Goal: Transaction & Acquisition: Purchase product/service

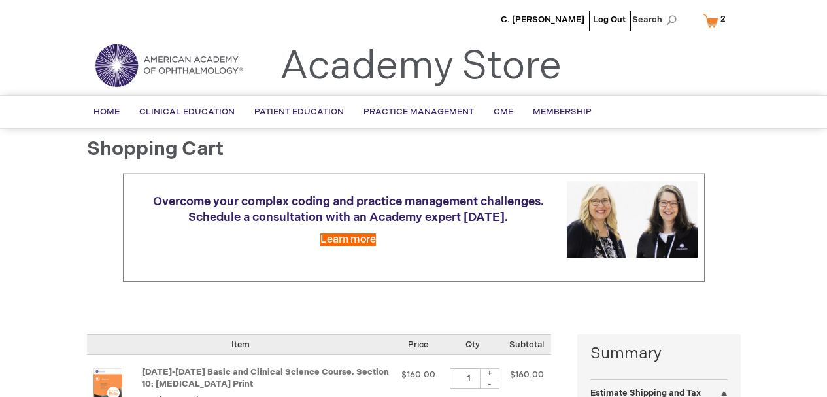
select select "US"
select select "36"
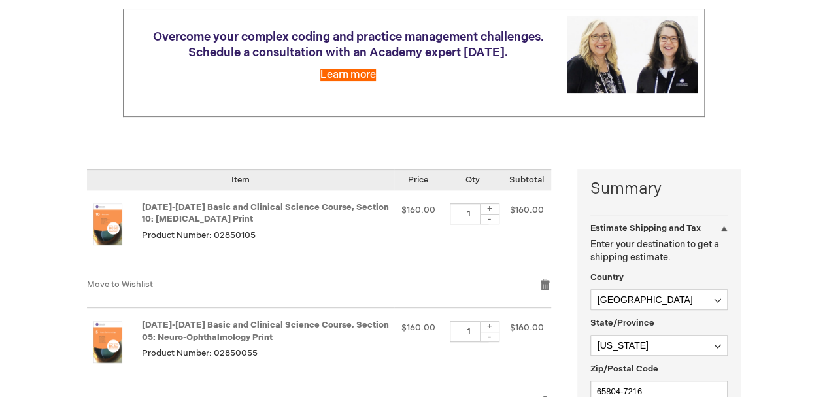
scroll to position [65, 0]
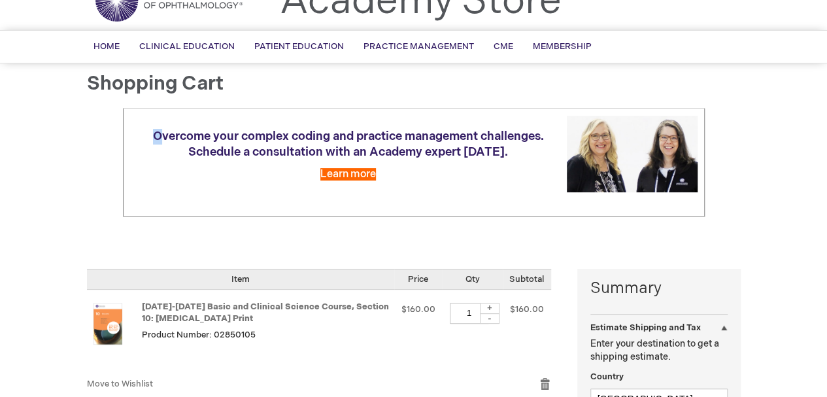
drag, startPoint x: 161, startPoint y: 114, endPoint x: 206, endPoint y: 86, distance: 53.2
click at [157, 114] on td "Overcome your complex coding and practice management challenges. Schedule a con…" at bounding box center [413, 162] width 581 height 108
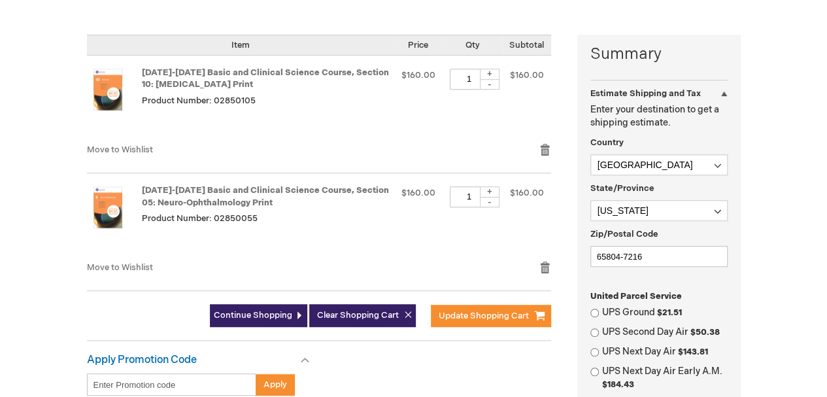
scroll to position [327, 0]
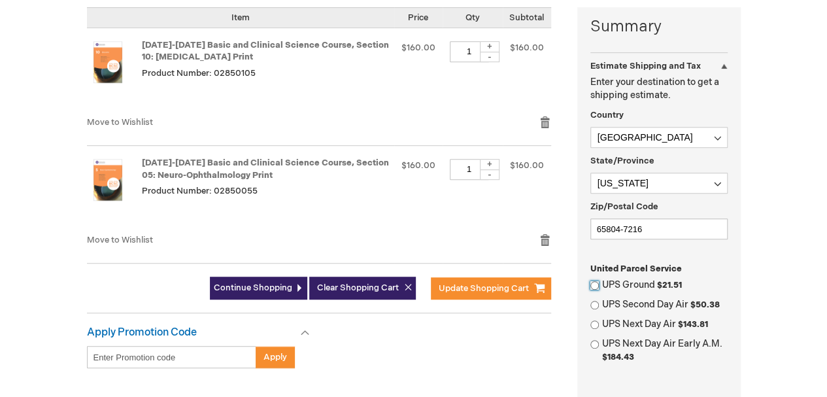
click at [593, 283] on input "UPS Ground $21.51" at bounding box center [594, 285] width 8 height 8
radio input "true"
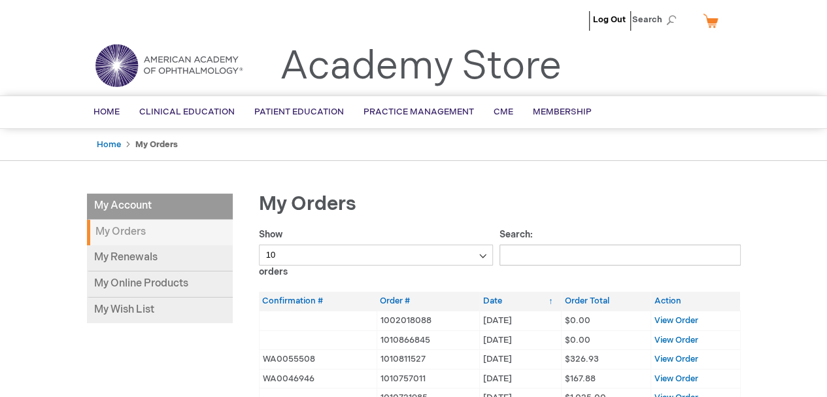
click at [707, 22] on link "My Cart" at bounding box center [715, 20] width 31 height 23
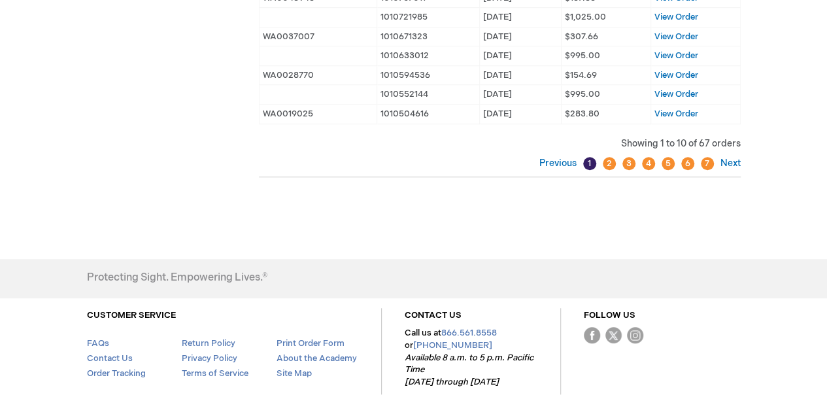
scroll to position [250, 0]
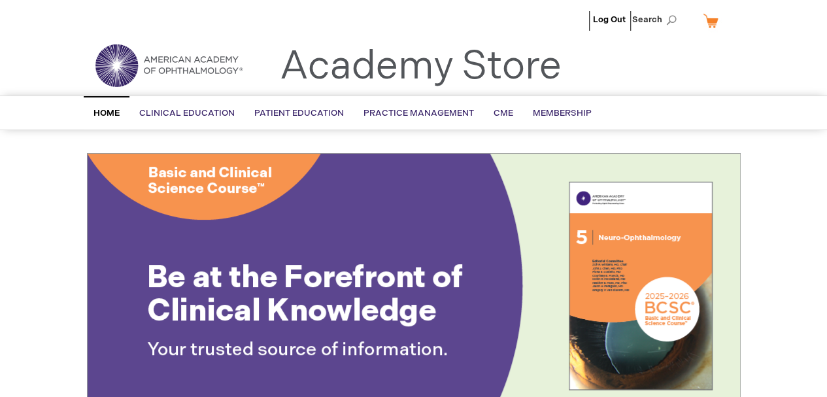
click at [714, 22] on link "My Cart" at bounding box center [715, 20] width 31 height 23
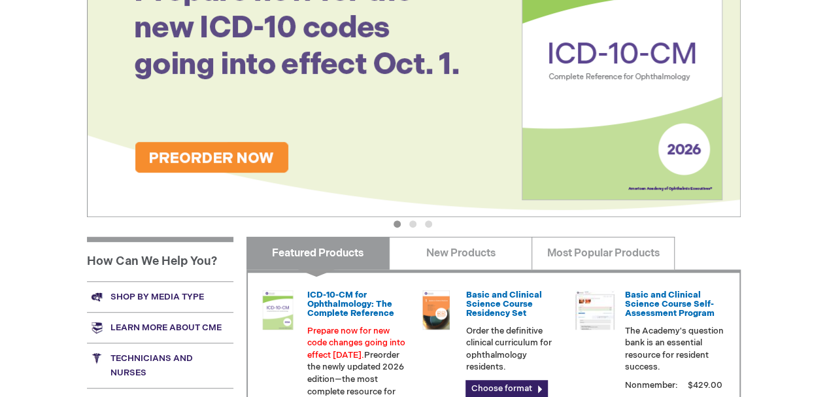
scroll to position [327, 0]
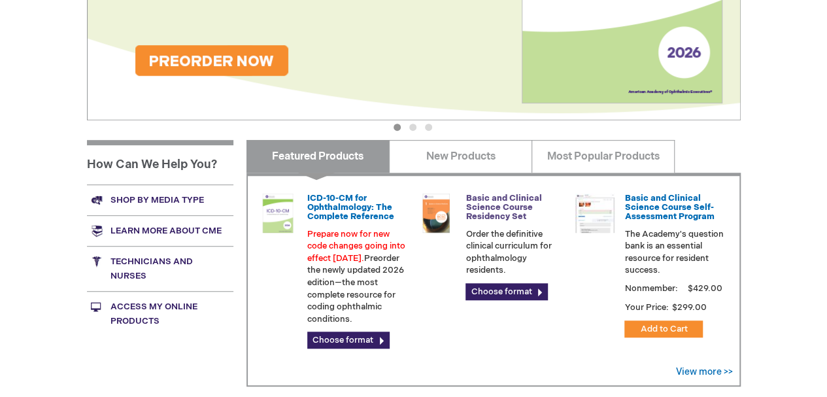
click at [512, 211] on link "Basic and Clinical Science Course Residency Set" at bounding box center [504, 207] width 76 height 29
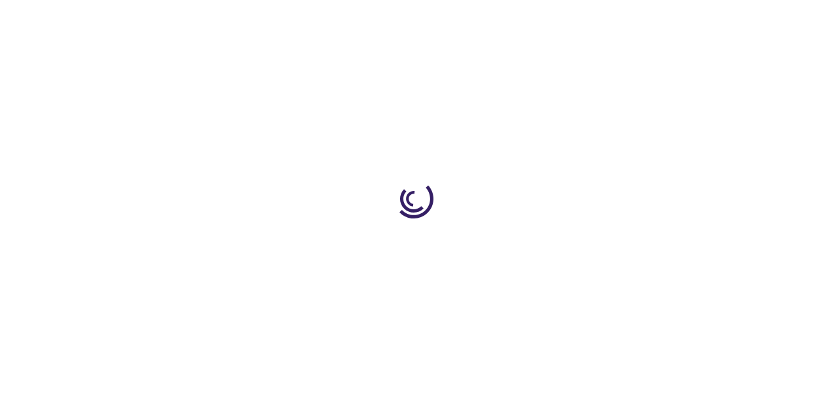
type input "0"
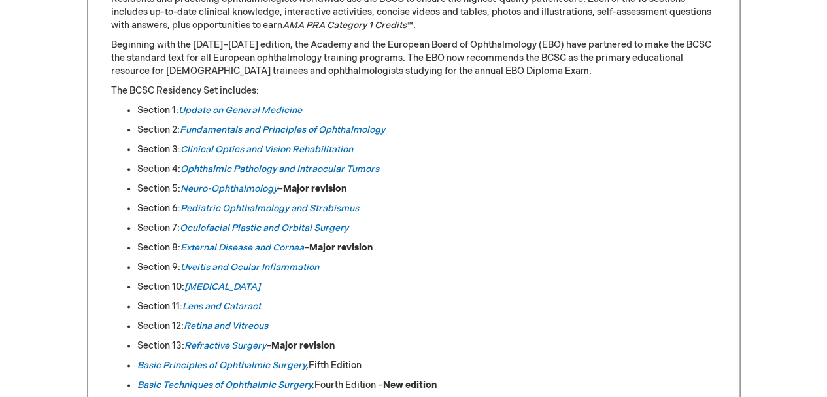
scroll to position [654, 0]
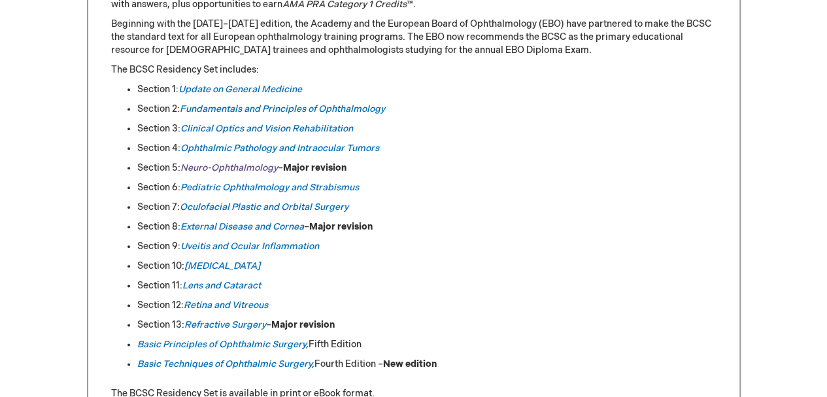
click at [226, 170] on em "Neuro-Ophthalmology" at bounding box center [228, 167] width 97 height 11
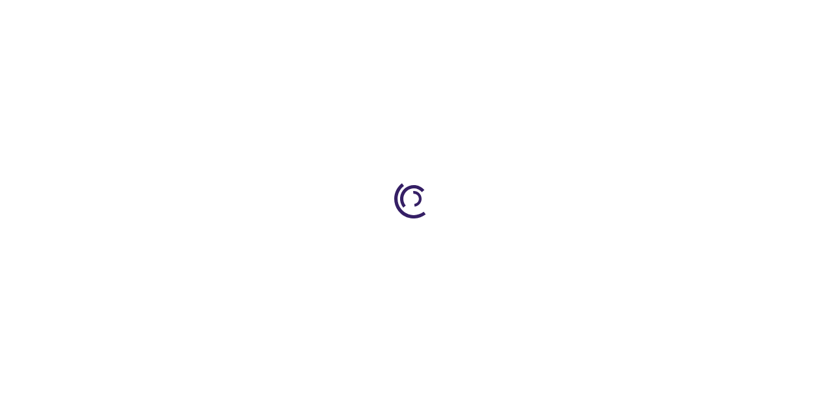
type input "0"
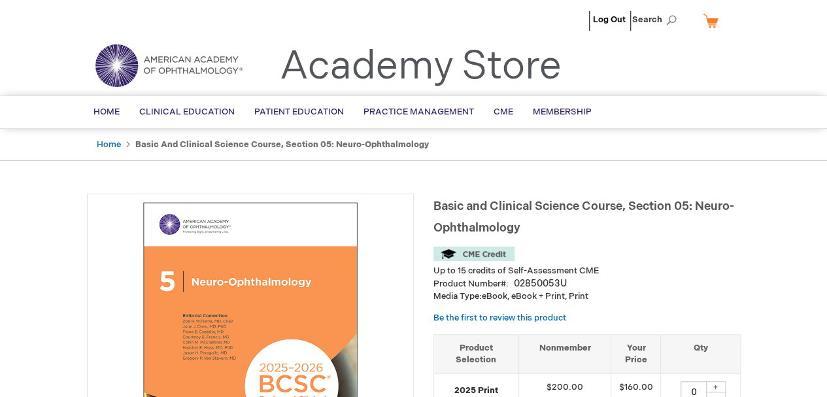
scroll to position [196, 0]
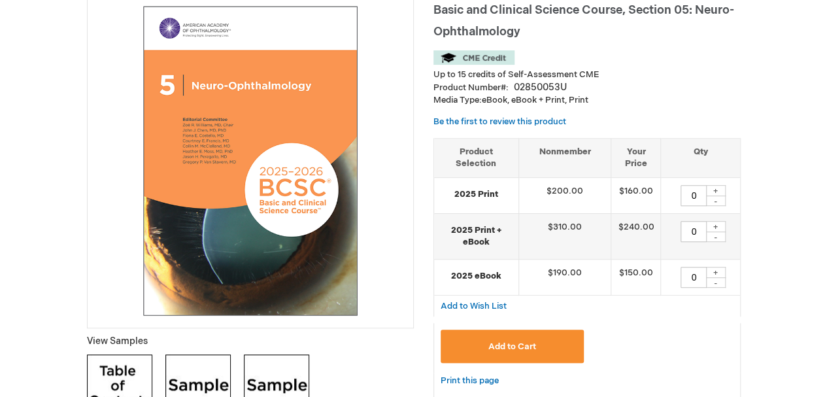
click at [717, 189] on div "+" at bounding box center [716, 190] width 20 height 11
type input "1"
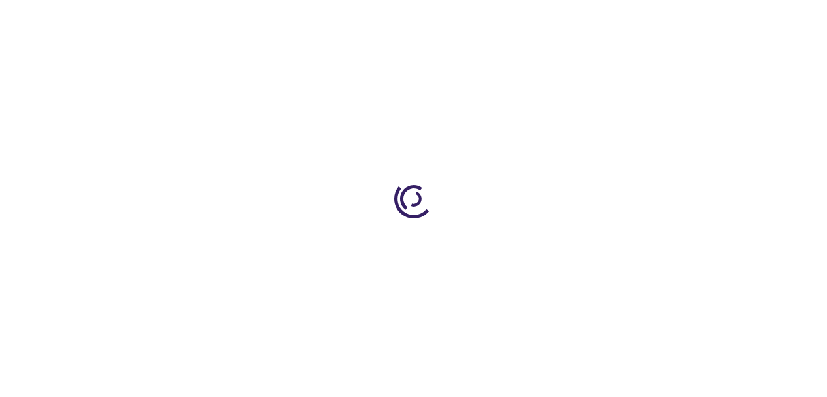
type input "0"
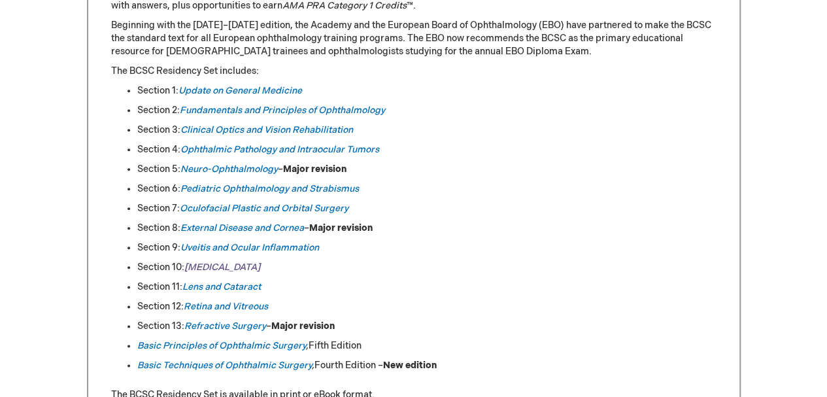
click at [217, 267] on em "[MEDICAL_DATA]" at bounding box center [222, 267] width 76 height 11
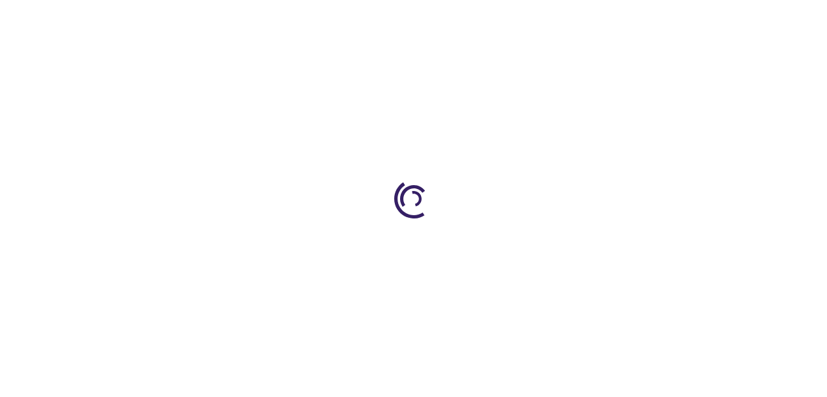
type input "0"
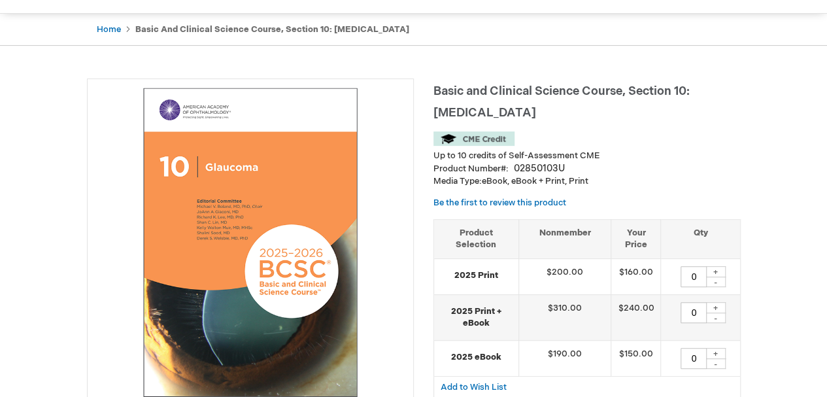
scroll to position [196, 0]
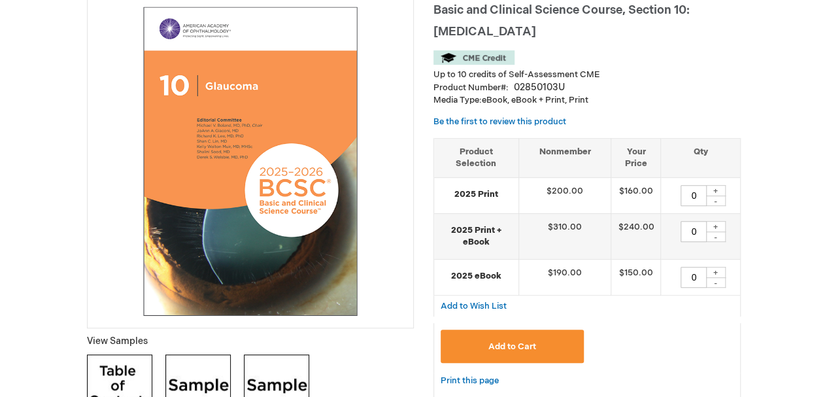
click at [717, 190] on div "+" at bounding box center [716, 190] width 20 height 11
type input "1"
click at [517, 342] on span "Add to Cart" at bounding box center [512, 346] width 48 height 10
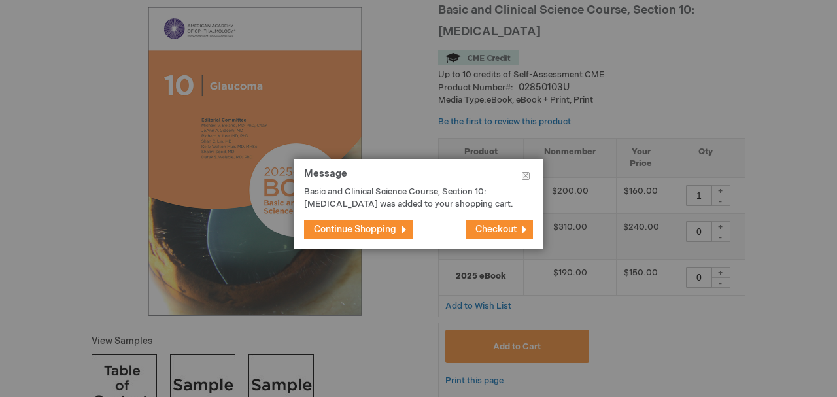
click at [391, 227] on span "Continue Shopping" at bounding box center [355, 229] width 82 height 11
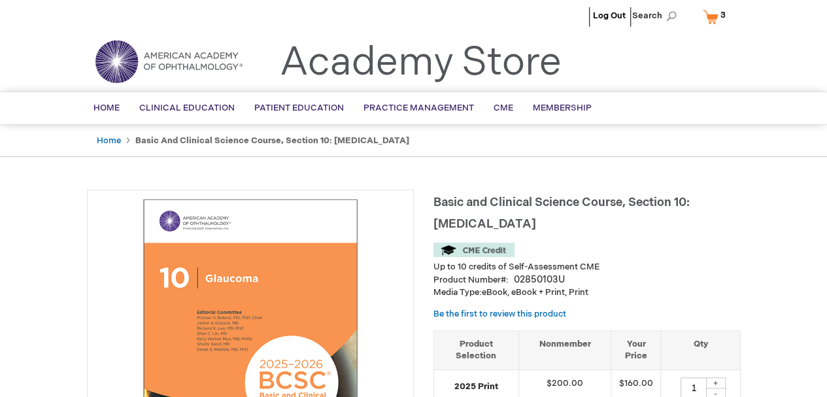
scroll to position [0, 0]
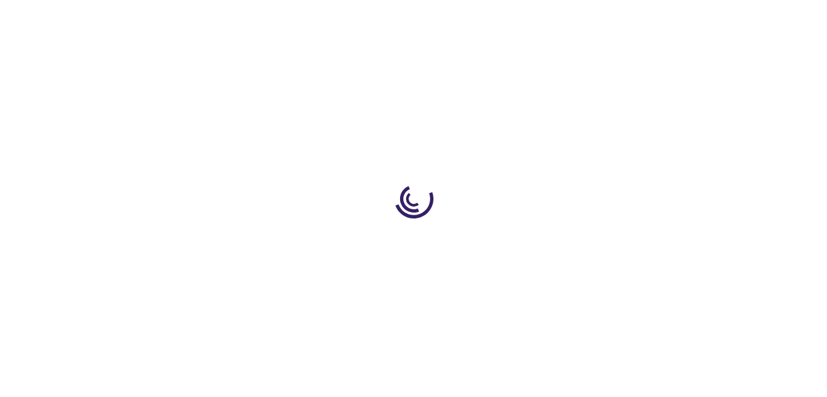
type input "0"
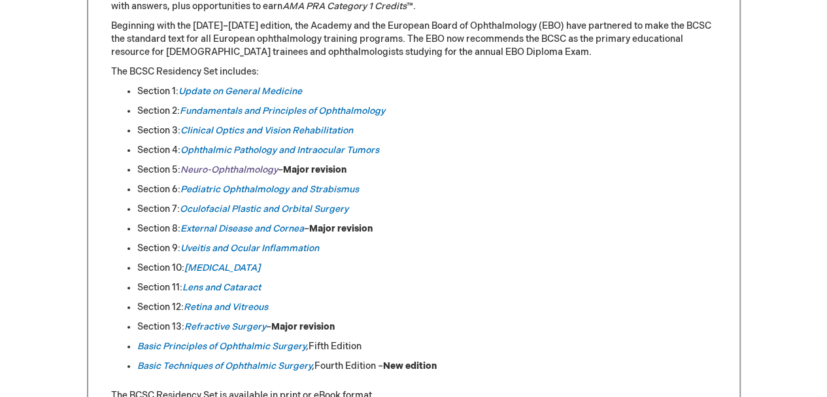
click at [265, 171] on em "Neuro-Ophthalmology" at bounding box center [228, 169] width 97 height 11
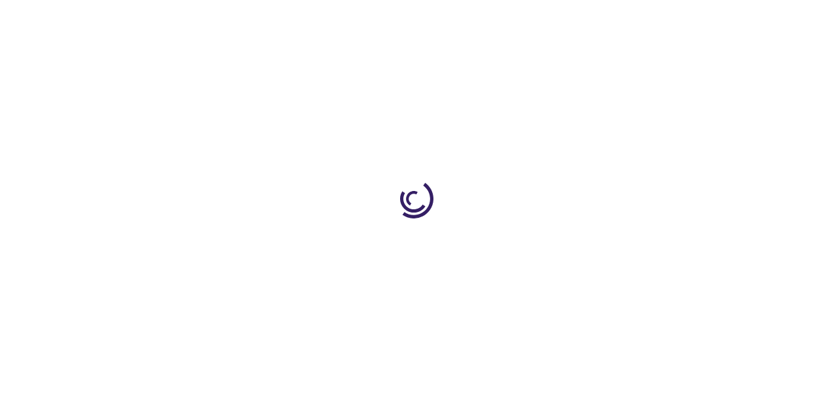
type input "0"
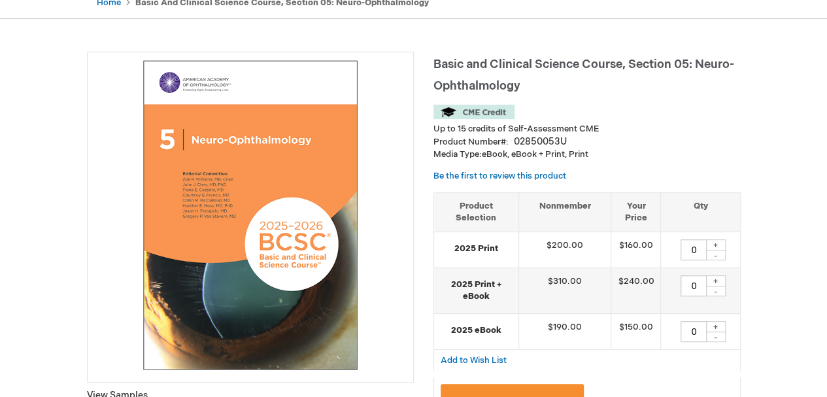
scroll to position [131, 0]
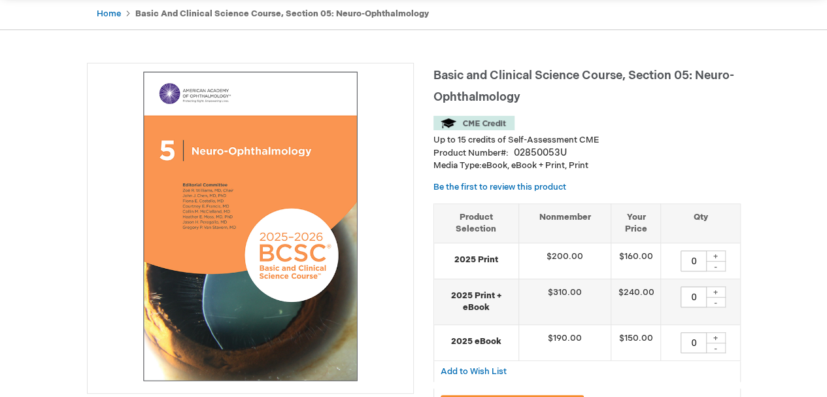
click at [716, 257] on div "+" at bounding box center [716, 255] width 20 height 11
type input "1"
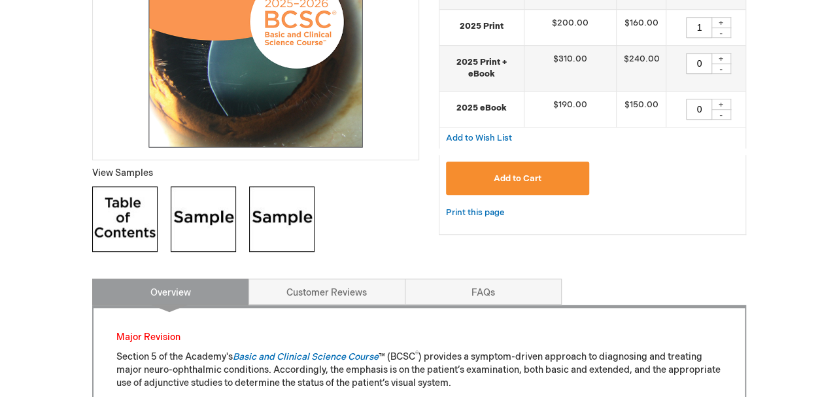
scroll to position [392, 0]
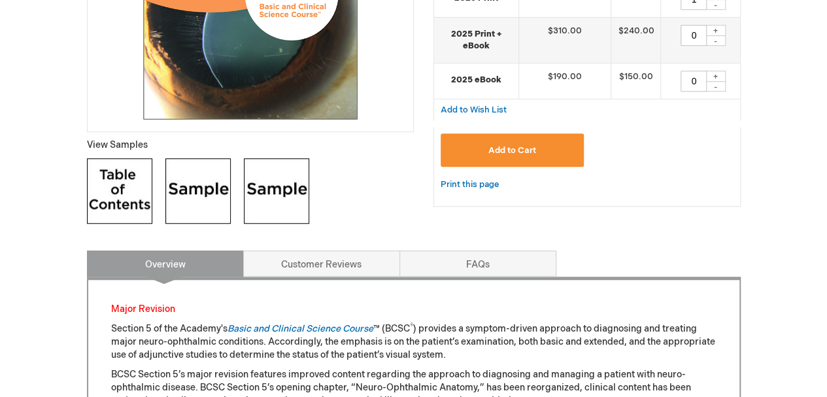
click at [509, 151] on span "Add to Cart" at bounding box center [512, 150] width 48 height 10
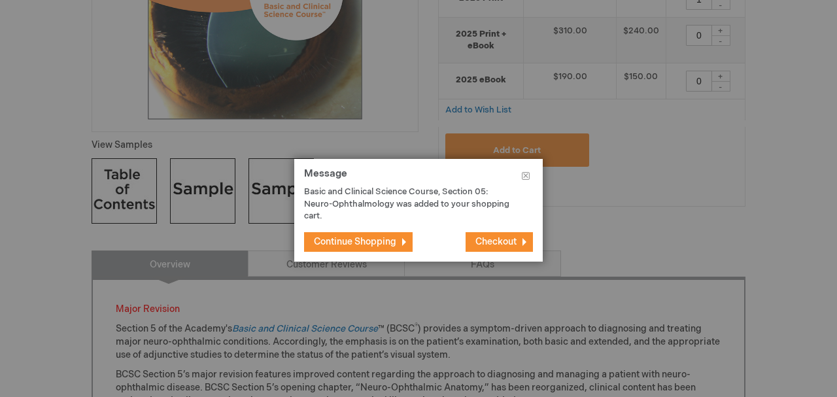
click at [509, 237] on span "Checkout" at bounding box center [495, 241] width 41 height 11
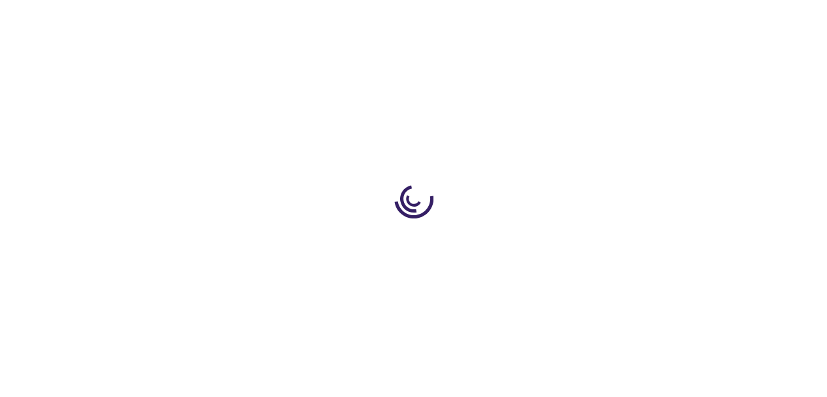
select select "US"
select select "36"
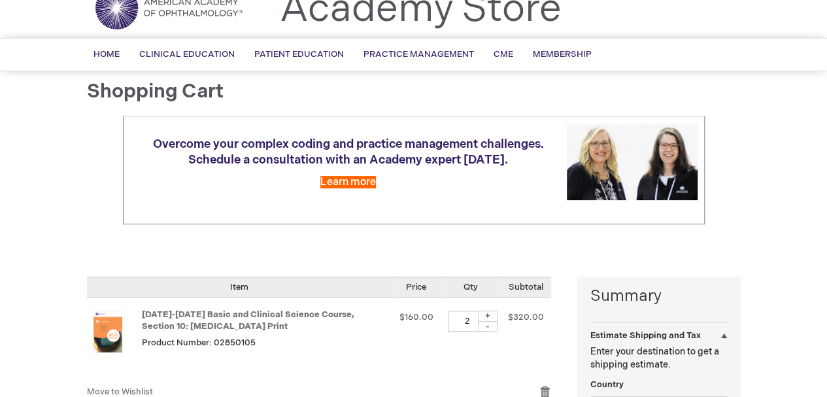
scroll to position [131, 0]
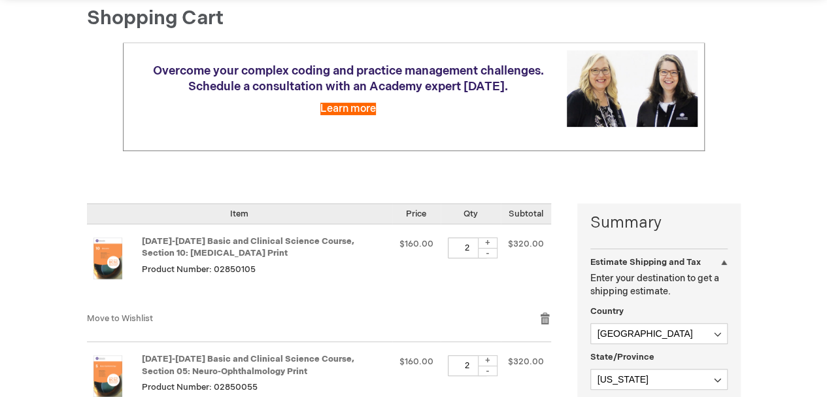
click at [489, 252] on div "-" at bounding box center [488, 253] width 20 height 10
type input "1"
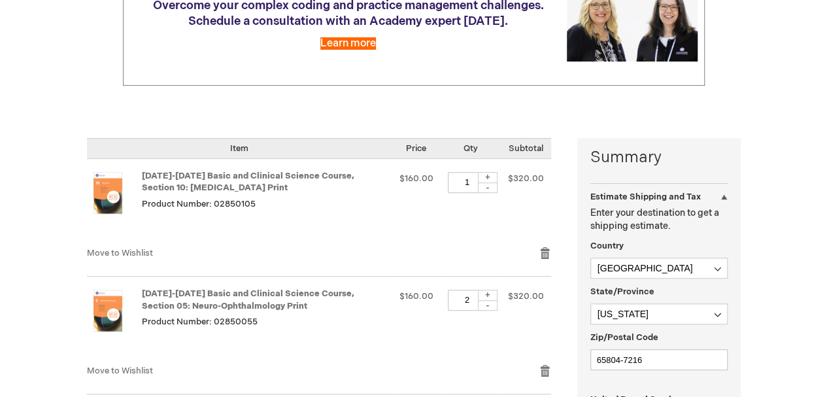
click at [488, 303] on div "-" at bounding box center [488, 305] width 20 height 10
type input "1"
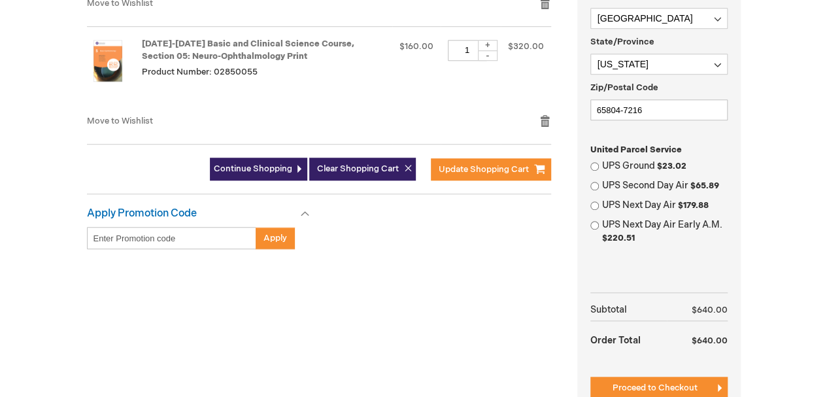
scroll to position [523, 0]
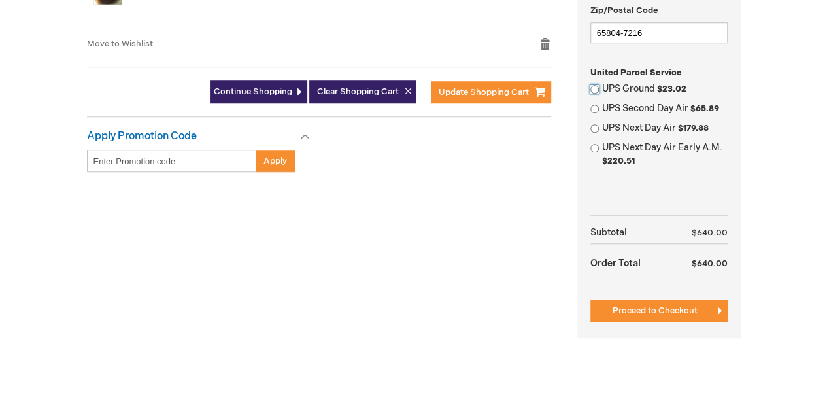
click at [595, 88] on input "UPS Ground $23.02" at bounding box center [594, 89] width 8 height 8
radio input "true"
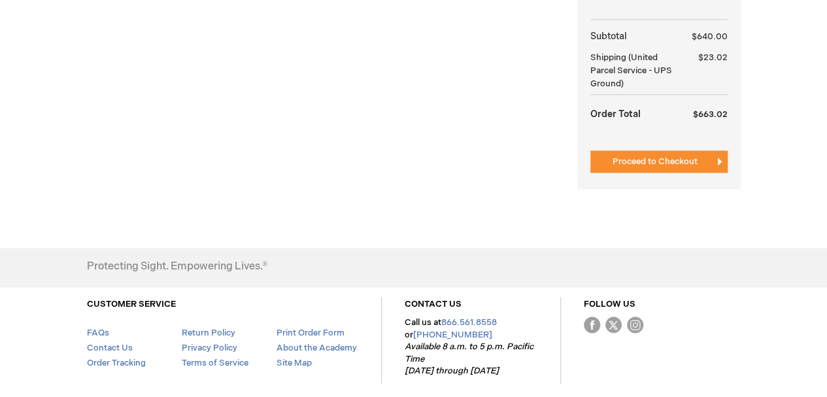
scroll to position [654, 0]
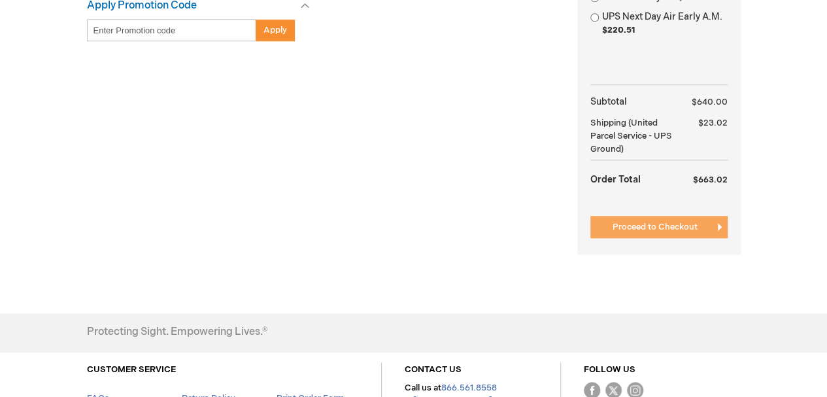
click at [647, 226] on span "Proceed to Checkout" at bounding box center [655, 227] width 85 height 10
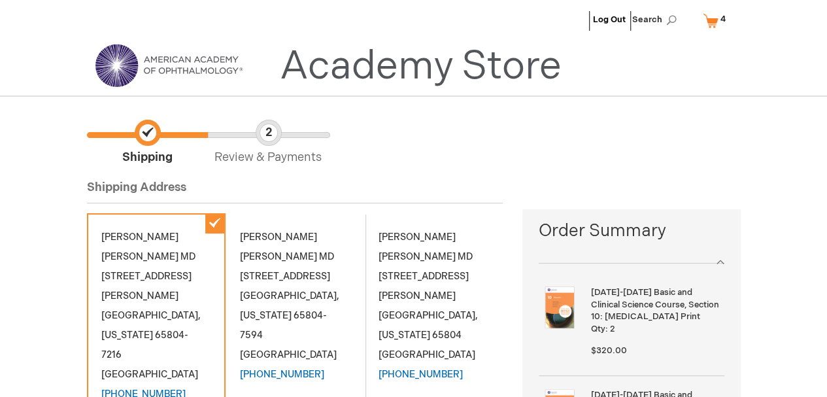
click at [708, 21] on link "My Cart 4 4 items" at bounding box center [717, 20] width 34 height 23
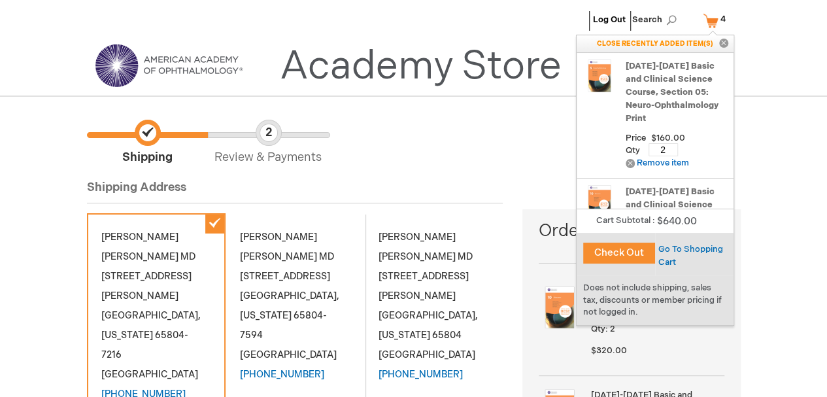
drag, startPoint x: 662, startPoint y: 151, endPoint x: 671, endPoint y: 150, distance: 9.2
click at [671, 150] on input "2" at bounding box center [663, 149] width 29 height 13
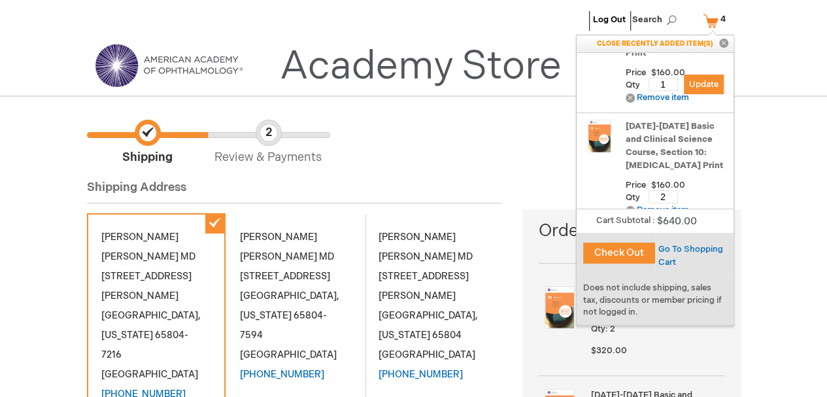
scroll to position [91, 0]
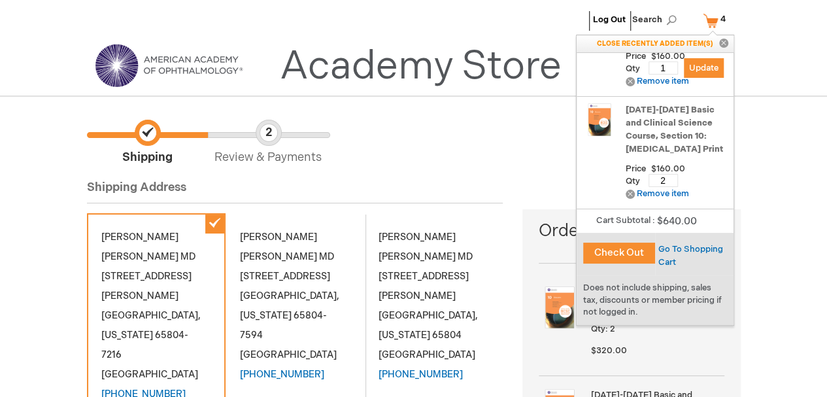
type input "1"
drag, startPoint x: 659, startPoint y: 169, endPoint x: 672, endPoint y: 170, distance: 13.1
click at [672, 174] on input "2" at bounding box center [663, 180] width 29 height 13
type input "1"
click at [632, 253] on button "Check Out" at bounding box center [619, 253] width 72 height 21
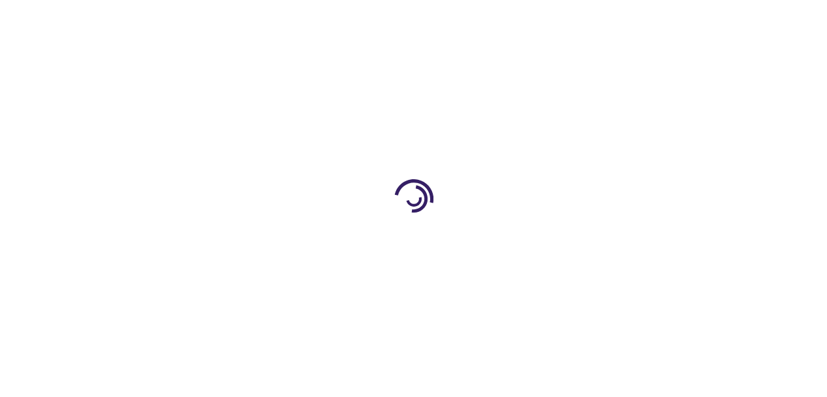
select select "US"
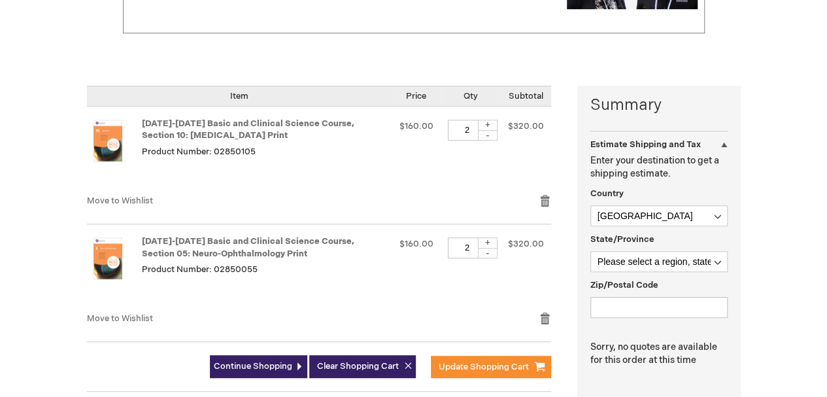
scroll to position [262, 0]
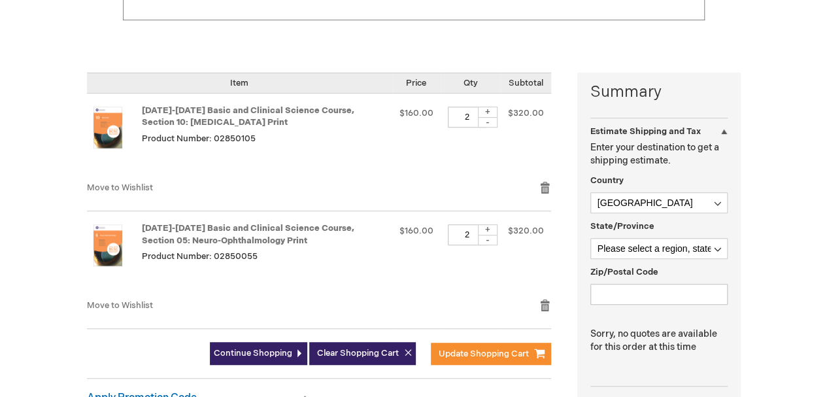
click at [490, 118] on div "-" at bounding box center [488, 122] width 20 height 10
type input "1"
click at [489, 239] on div "-" at bounding box center [488, 240] width 20 height 10
type input "1"
click at [494, 352] on span "Update Shopping Cart" at bounding box center [484, 353] width 90 height 10
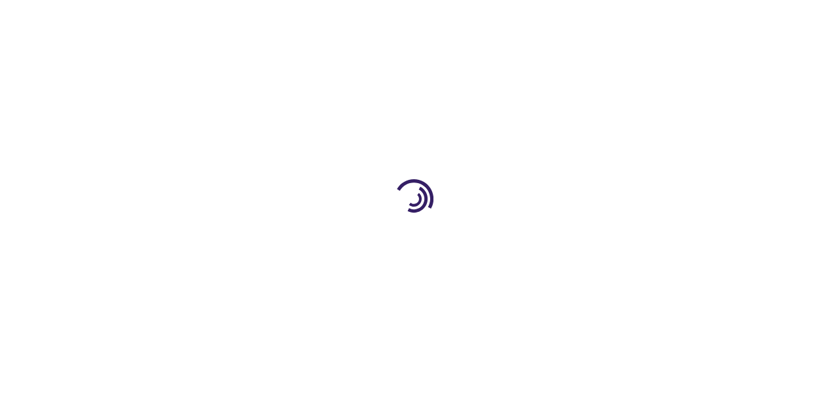
select select "US"
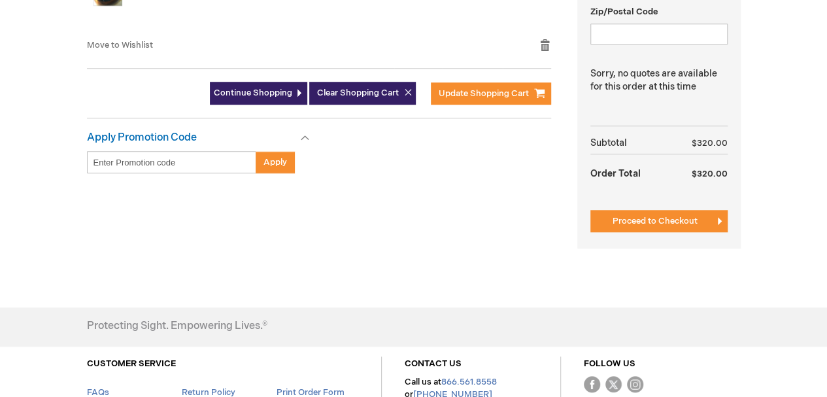
scroll to position [523, 0]
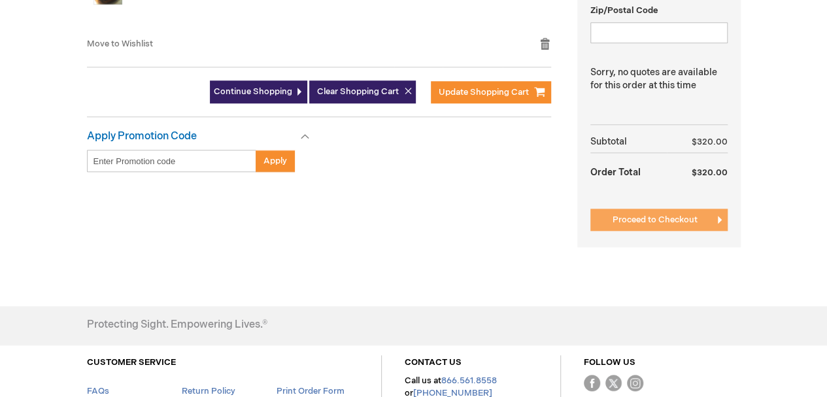
click at [636, 224] on button "Proceed to Checkout" at bounding box center [658, 220] width 137 height 22
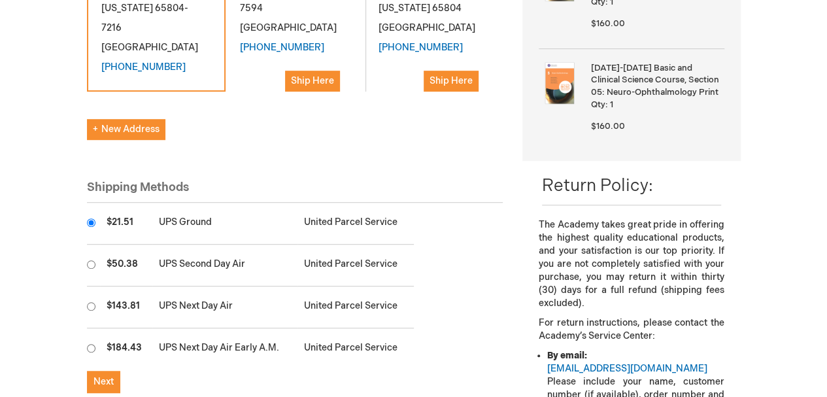
scroll to position [392, 0]
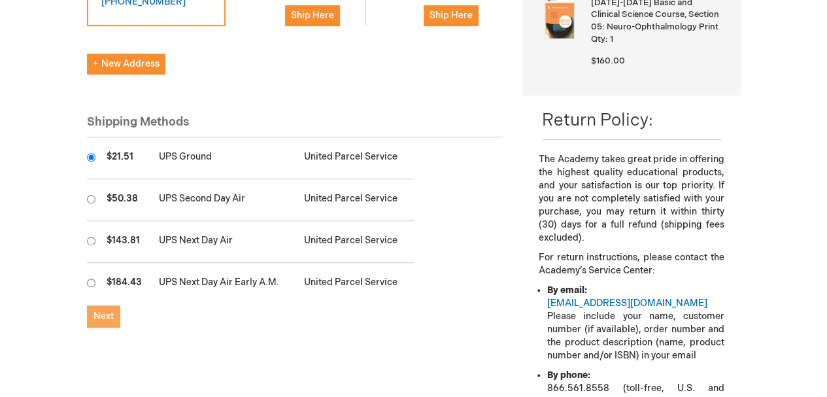
click at [101, 305] on button "Next" at bounding box center [103, 316] width 33 height 22
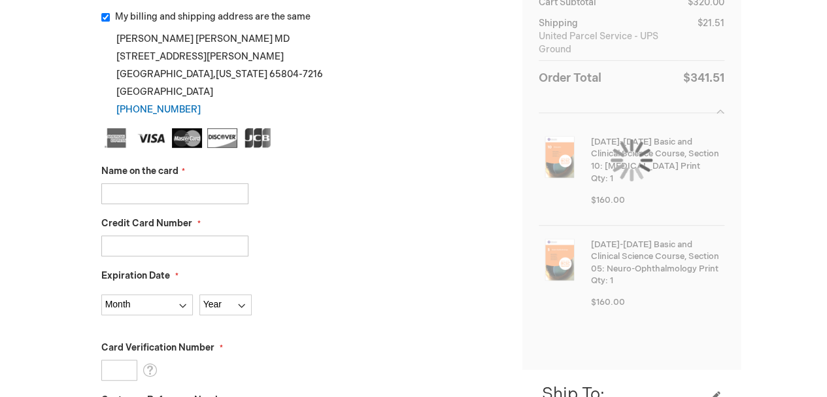
scroll to position [262, 0]
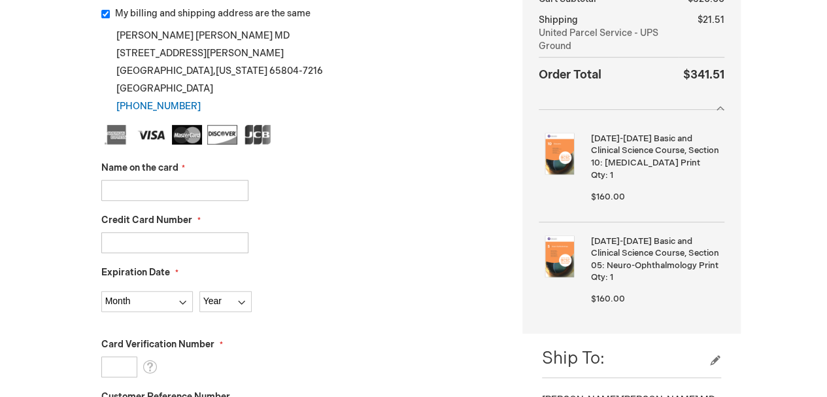
click at [140, 195] on input "Name on the card" at bounding box center [174, 190] width 147 height 21
type input "C BYRON FAULKNER MD"
type input "5475560500193046"
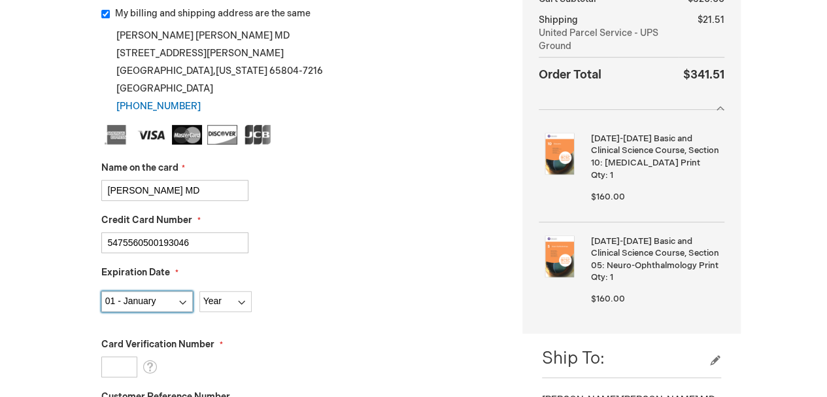
select select "2"
select select "2026"
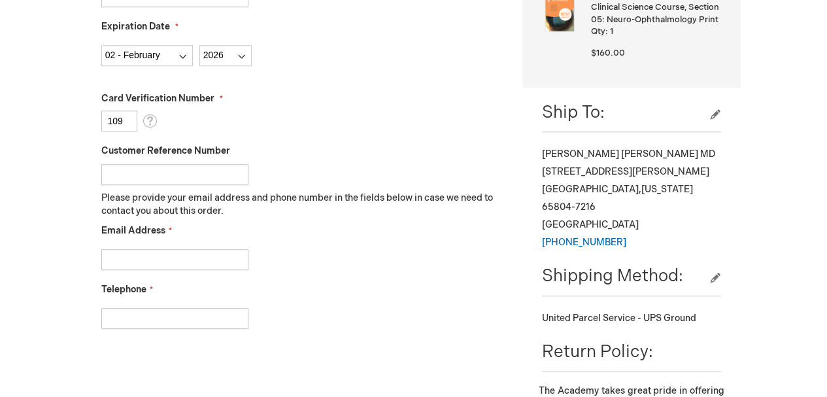
scroll to position [523, 0]
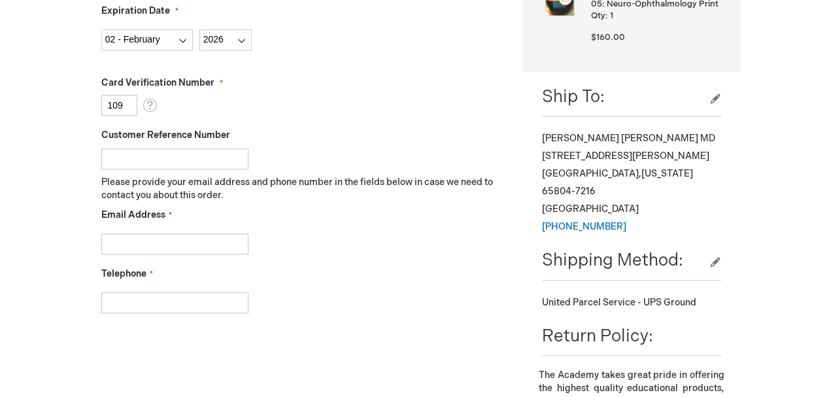
type input "109"
click at [124, 161] on input "Customer Reference Number" at bounding box center [174, 158] width 147 height 21
type input "4606"
click at [132, 246] on input "Email Address" at bounding box center [174, 243] width 147 height 21
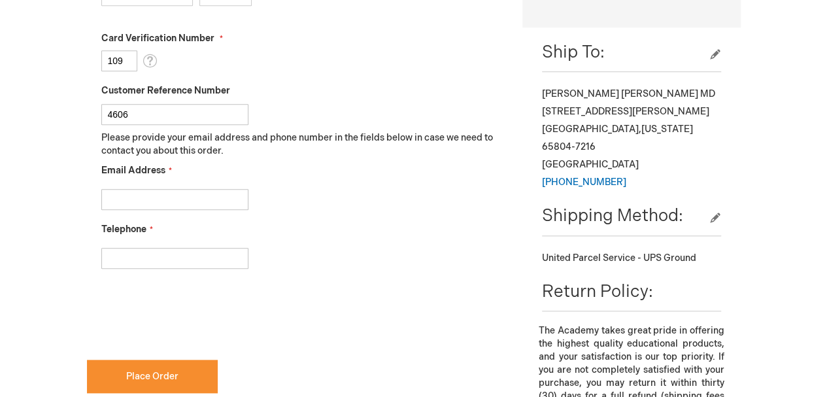
scroll to position [588, 0]
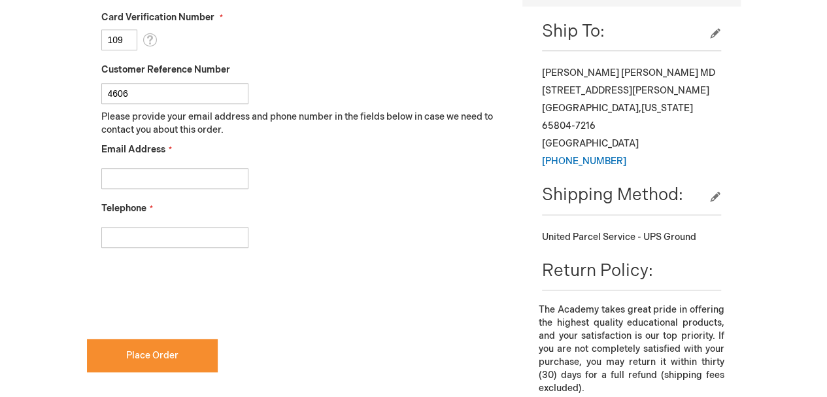
click at [117, 176] on input "Email Address" at bounding box center [174, 178] width 147 height 21
type input "F"
type input "faulkner@417eyecare.com"
type input "4178871965"
checkbox input "true"
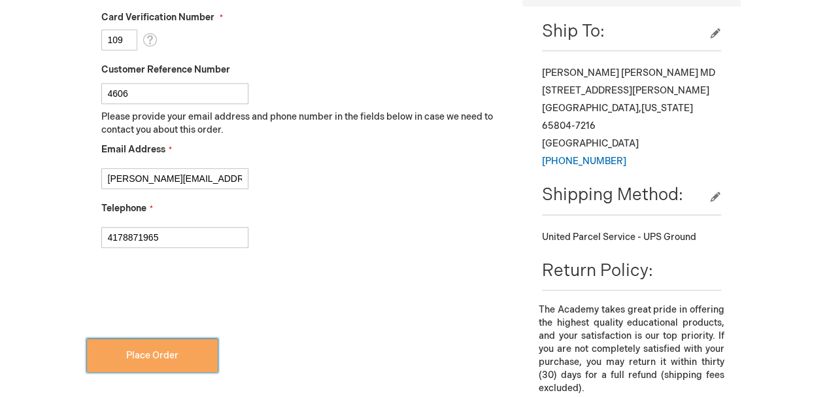
click at [149, 356] on span "Place Order" at bounding box center [152, 355] width 52 height 11
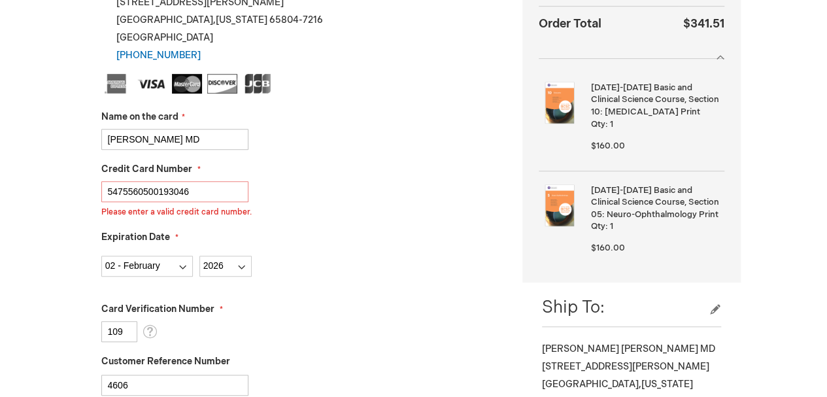
scroll to position [294, 0]
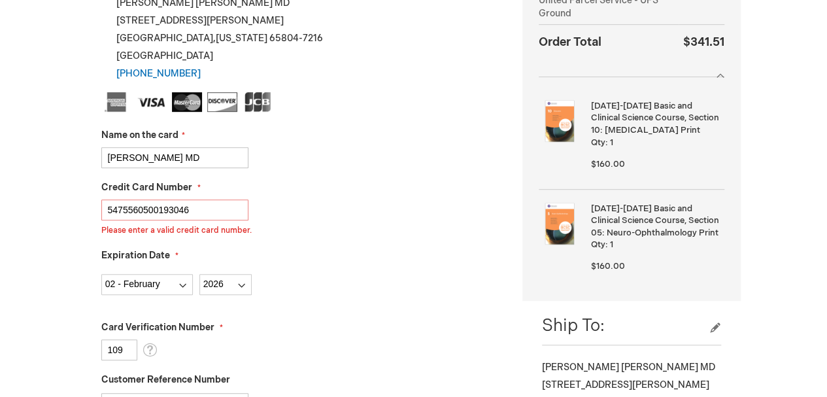
drag, startPoint x: 137, startPoint y: 209, endPoint x: 147, endPoint y: 205, distance: 10.6
click at [147, 205] on input "5475560500193046" at bounding box center [174, 209] width 147 height 21
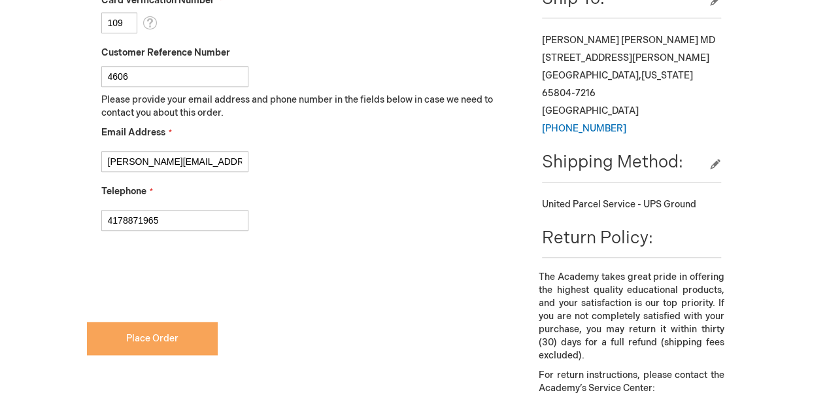
type input "5475568000193046"
click at [174, 335] on span "Place Order" at bounding box center [152, 338] width 52 height 11
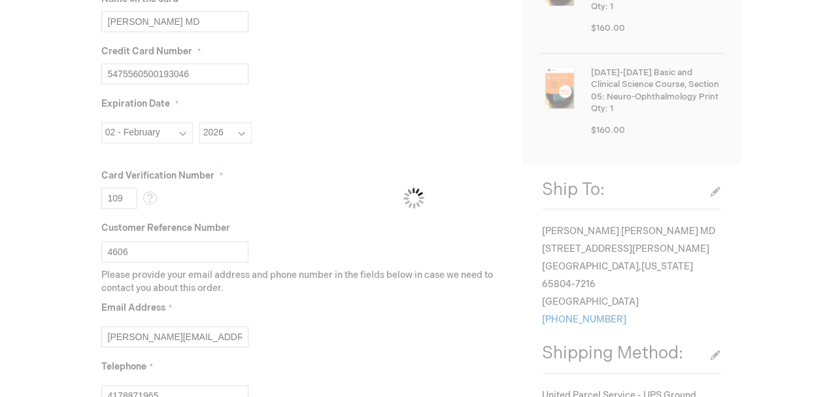
scroll to position [409, 0]
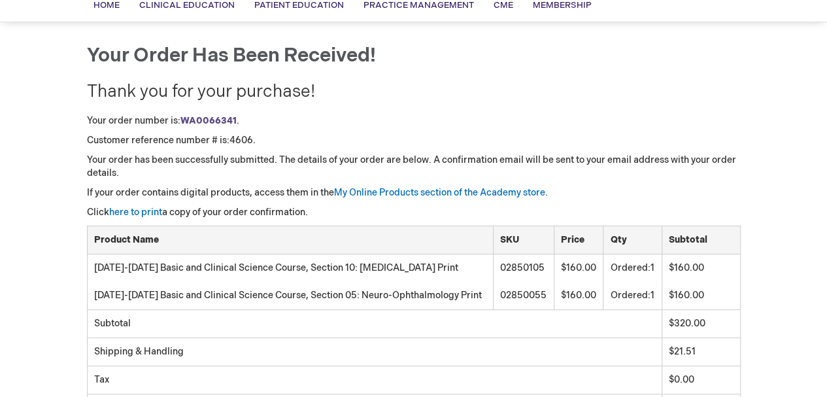
scroll to position [262, 0]
